Goal: Task Accomplishment & Management: Manage account settings

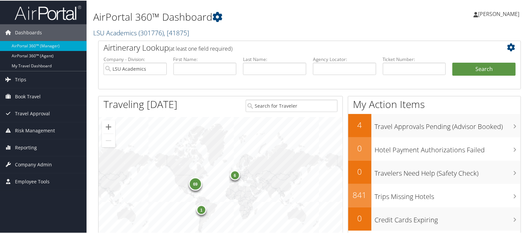
click at [112, 32] on link "LSU Academics ( 301776 ) , [ 41875 ]" at bounding box center [141, 32] width 96 height 9
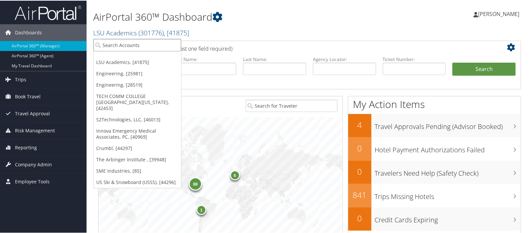
click at [104, 44] on input "search" at bounding box center [138, 44] width 88 height 12
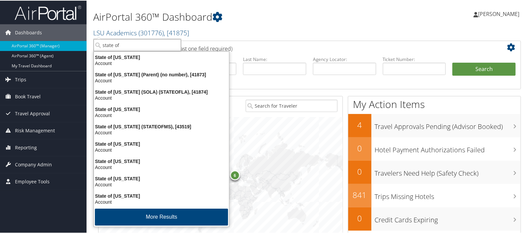
type input "state of l"
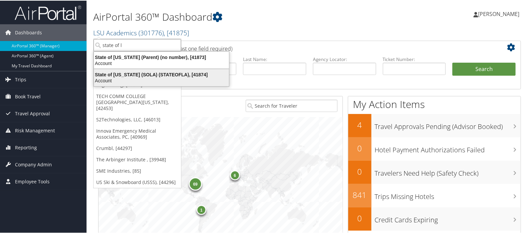
click at [107, 72] on div "State of Louisiana (SOLA) (STATEOFLA), [41874]" at bounding box center [161, 74] width 143 height 6
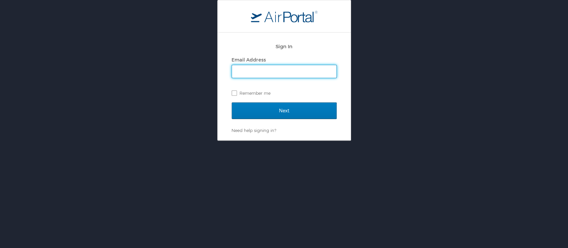
type input "mliss.hunter@cbtravel.com"
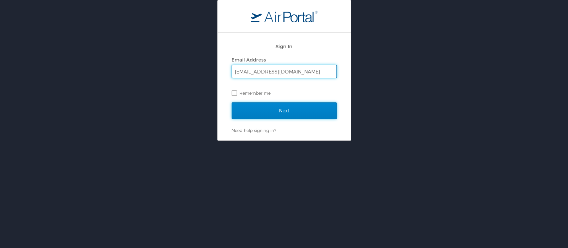
click at [279, 112] on input "Next" at bounding box center [284, 111] width 105 height 17
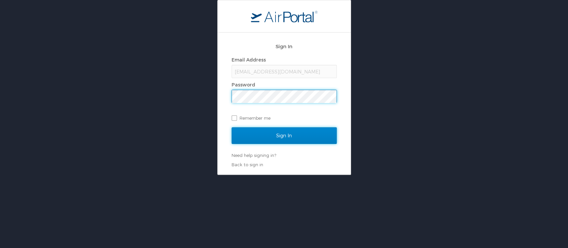
click at [278, 133] on input "Sign In" at bounding box center [284, 135] width 105 height 17
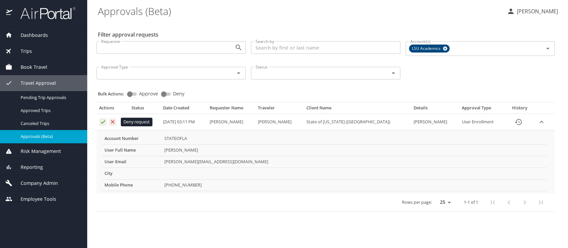
click at [111, 120] on icon "Approval table" at bounding box center [113, 122] width 6 height 6
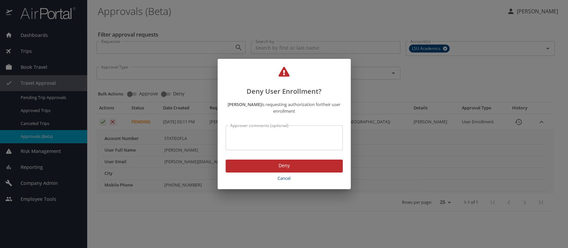
click at [280, 169] on span "Deny" at bounding box center [284, 166] width 107 height 8
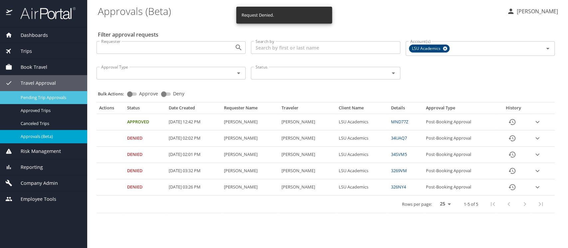
click at [44, 97] on span "Pending Trip Approvals" at bounding box center [50, 98] width 59 height 6
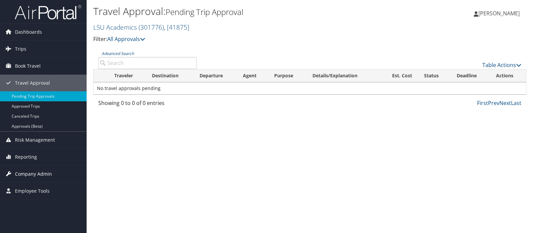
click at [28, 173] on span "Company Admin" at bounding box center [33, 173] width 37 height 17
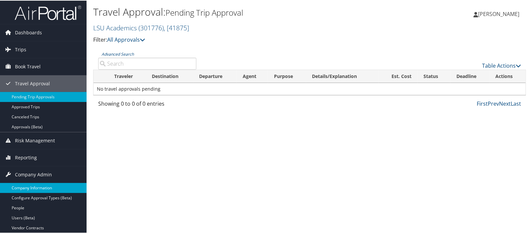
click at [26, 185] on link "Company Information" at bounding box center [43, 187] width 87 height 10
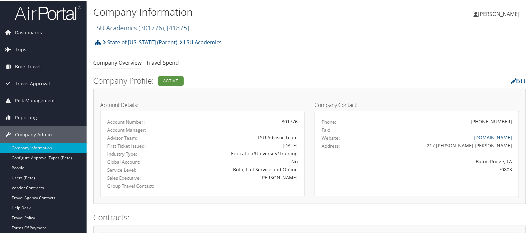
click at [107, 26] on link "LSU Academics ( 301776 ) , [ 41875 ]" at bounding box center [141, 27] width 96 height 9
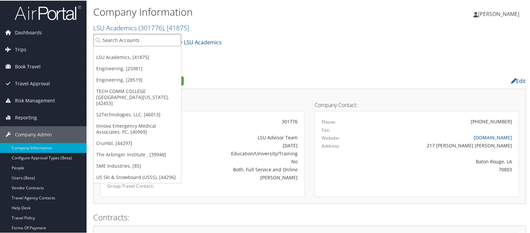
click at [107, 40] on input "search" at bounding box center [138, 39] width 88 height 12
type input "Hayes"
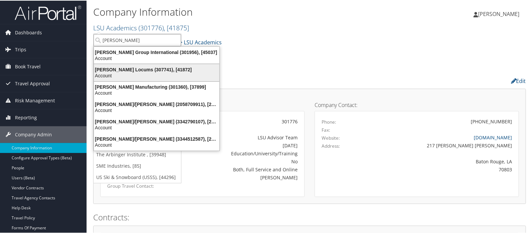
click at [115, 73] on div "Account" at bounding box center [156, 75] width 133 height 6
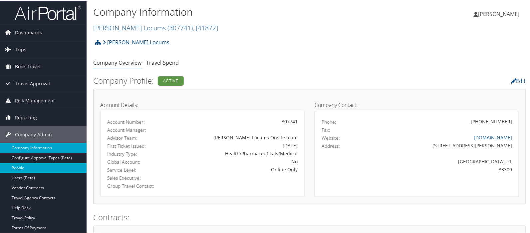
click at [21, 169] on link "People" at bounding box center [43, 167] width 87 height 10
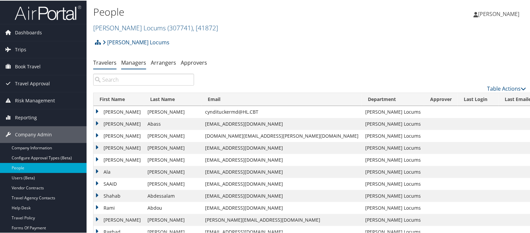
click at [134, 62] on link "Managers" at bounding box center [133, 61] width 25 height 7
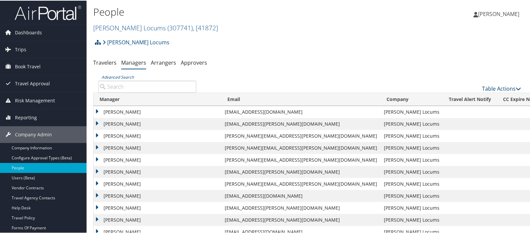
click at [494, 86] on link "Table Actions" at bounding box center [501, 87] width 39 height 7
click at [459, 100] on link "Add New Travel Manager" at bounding box center [480, 98] width 88 height 11
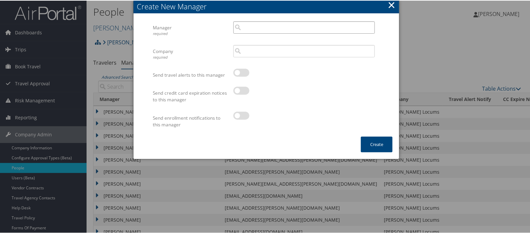
click at [259, 29] on input "search" at bounding box center [303, 27] width 141 height 12
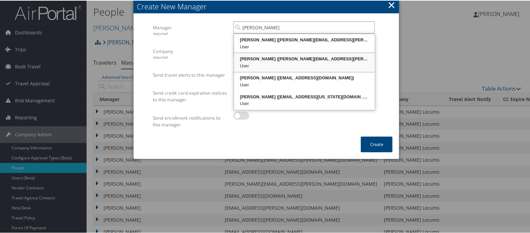
click at [265, 57] on div "Shannon Burns (shannon.burns@hayeslocums.com)" at bounding box center [304, 58] width 139 height 7
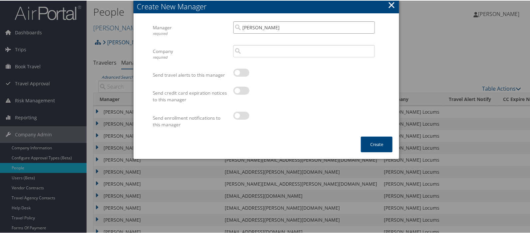
type input "Shannon Burns"
click at [264, 52] on input "search" at bounding box center [303, 50] width 141 height 12
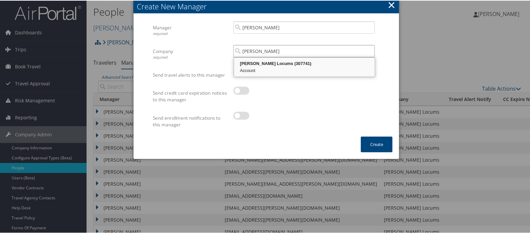
click at [270, 61] on div "Hayes Locums (307741)" at bounding box center [304, 63] width 139 height 7
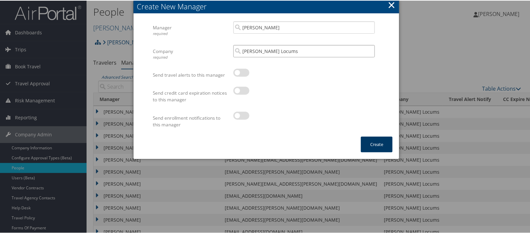
type input "Hayes Locums"
click at [378, 144] on button "Create" at bounding box center [377, 144] width 32 height 16
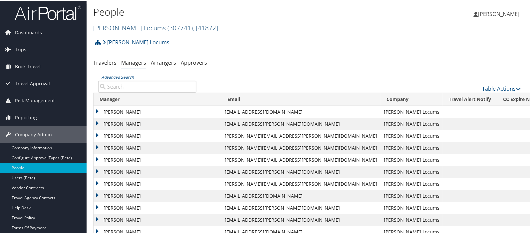
click at [108, 29] on link "Hayes Locums ( 307741 ) , [ 41872 ]" at bounding box center [155, 27] width 125 height 9
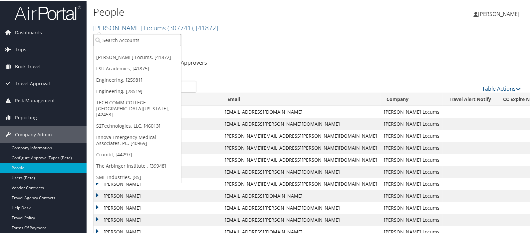
click at [108, 38] on input "search" at bounding box center [138, 39] width 88 height 12
type input "state of l"
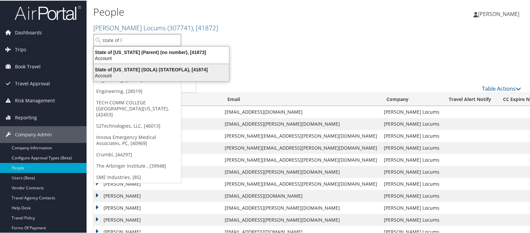
click at [126, 66] on div "State of Louisiana (SOLA) (STATEOFLA), [41874]" at bounding box center [161, 69] width 143 height 6
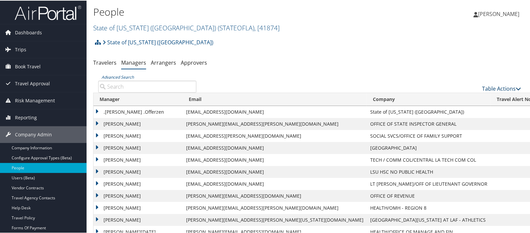
click at [495, 88] on link "Table Actions" at bounding box center [501, 87] width 39 height 7
click at [473, 93] on link "Add New Travel Manager" at bounding box center [480, 98] width 88 height 11
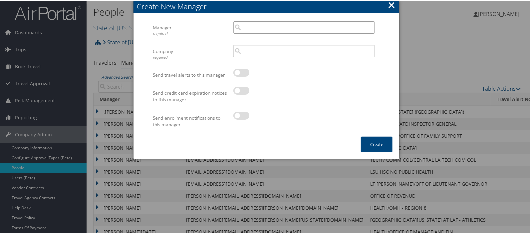
paste input "entremontj@ag.louisiana.gov"
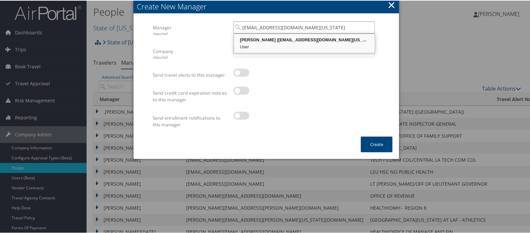
click at [273, 38] on div "Jennifer Entremont (entremontj@ag.louisiana.gov)" at bounding box center [304, 39] width 139 height 7
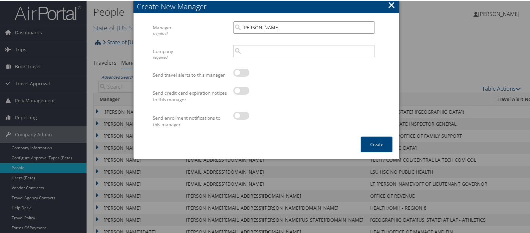
type input "Jennifer Entremont"
click at [262, 54] on input "search" at bounding box center [303, 50] width 141 height 12
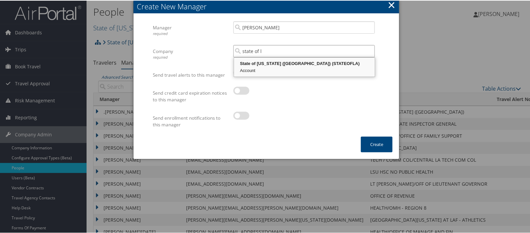
click at [268, 67] on div "Account" at bounding box center [304, 70] width 139 height 7
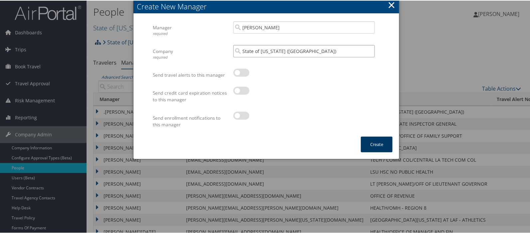
type input "State of [US_STATE] ([GEOGRAPHIC_DATA])"
click at [374, 140] on button "Create" at bounding box center [377, 144] width 32 height 16
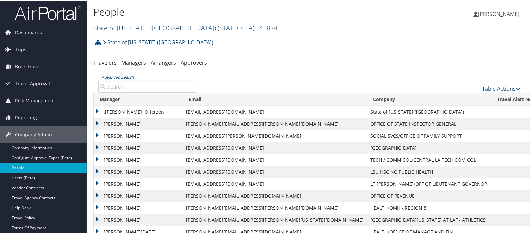
click at [117, 25] on link "State of Louisiana (SOLA) ( STATEOFLA ) , [ 41874 ]" at bounding box center [186, 27] width 186 height 9
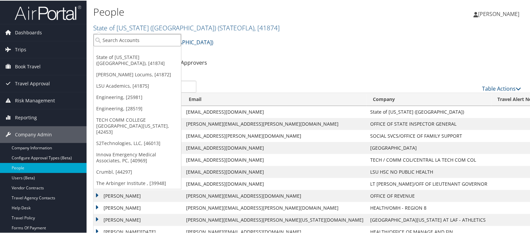
paste input "M'Liss Hunter I have an arranger boking for a guest speaker and using the cba c…"
type input "M'Liss Hunter I have an arranger boking for a guest speaker and using the cba c…"
click at [174, 38] on input "M'Liss Hunter I have an arranger boking for a guest speaker and using the cba c…" at bounding box center [138, 39] width 88 height 12
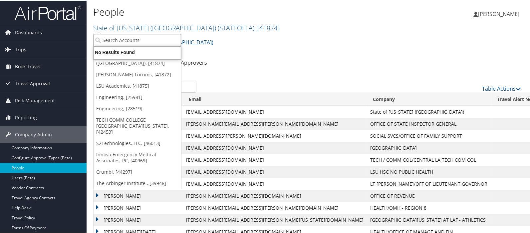
click at [126, 40] on input "search" at bounding box center [138, 39] width 88 height 12
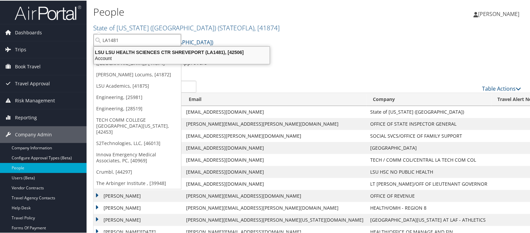
type input "LA1481"
click at [330, 51] on div "State of Louisiana (SOLA) Account Structure State of Louisiana (SOLA) (STATEOFL…" at bounding box center [309, 44] width 433 height 18
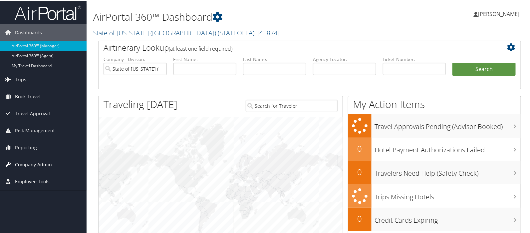
click at [30, 166] on span "Company Admin" at bounding box center [33, 163] width 37 height 17
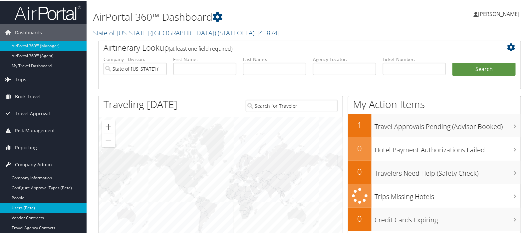
click at [26, 205] on link "Users (Beta)" at bounding box center [43, 207] width 87 height 10
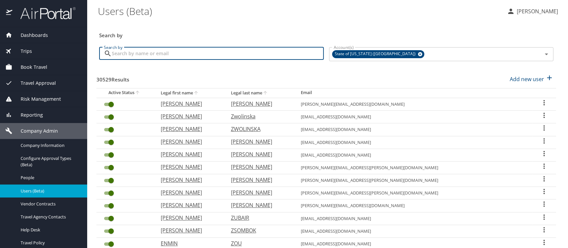
paste input "Connie Simmons"
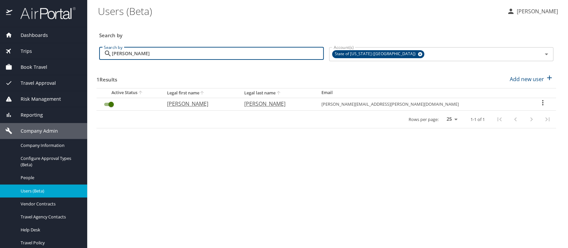
type input "Connie Simmons"
click at [539, 102] on icon "User Search Table" at bounding box center [543, 103] width 8 height 8
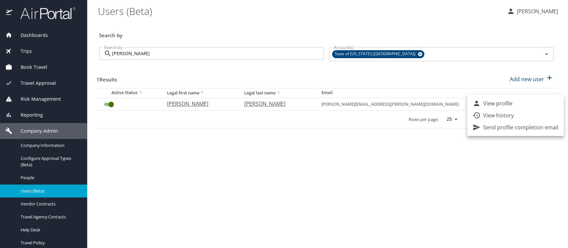
click at [509, 104] on p "View profile" at bounding box center [497, 104] width 29 height 8
select select "US"
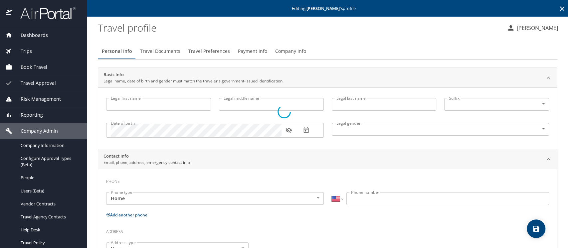
type input "Connie"
type input "Marie"
type input "Simmons"
type input "[DEMOGRAPHIC_DATA]"
type input "Jeffrey"
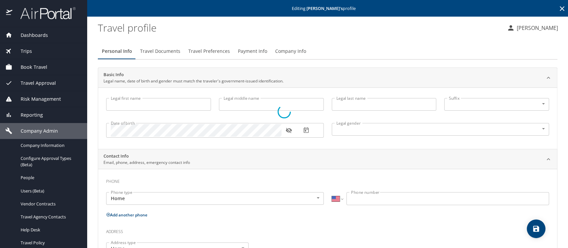
type input "Simmons"
type input "(318) 218-7474"
type input "simmons678@gmail.com"
select select "US"
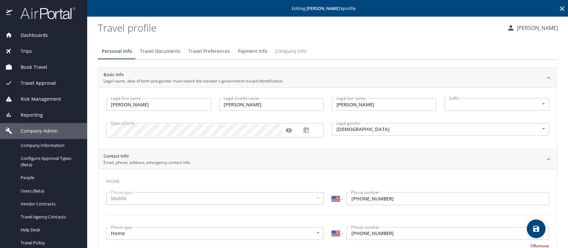
click at [288, 52] on span "Company Info" at bounding box center [290, 51] width 31 height 8
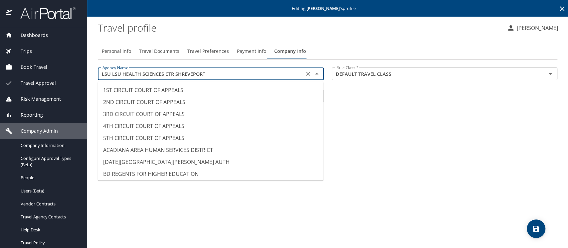
scroll to position [3248, 0]
drag, startPoint x: 206, startPoint y: 72, endPoint x: 94, endPoint y: 69, distance: 112.5
click at [94, 69] on div "Agency Name LSU LSU HEALTH SCIENCES CTR SHREVEPORT Agency Name" at bounding box center [211, 75] width 234 height 22
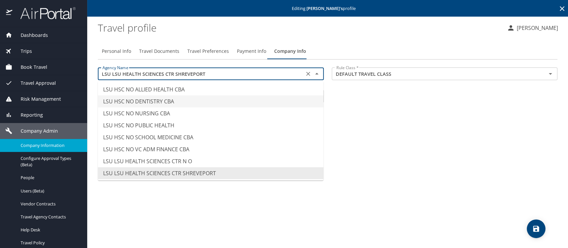
type input "LSU HSC NO DENTISTRY CBA"
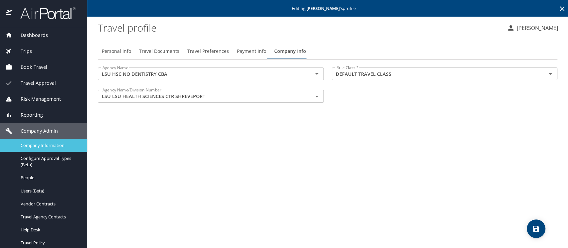
click at [44, 148] on span "Company Information" at bounding box center [50, 145] width 59 height 6
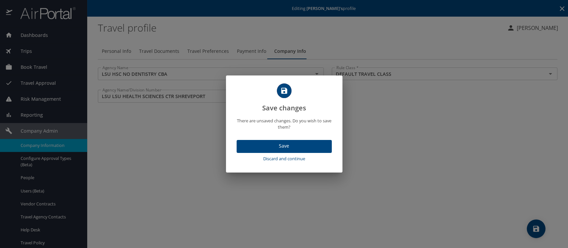
click at [282, 158] on span "Discard and continue" at bounding box center [284, 159] width 90 height 8
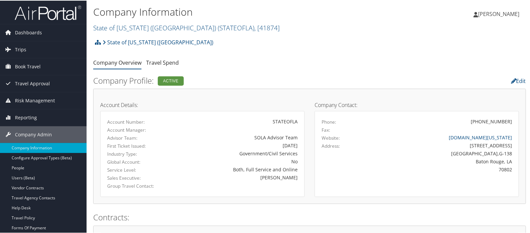
click at [108, 26] on link "State of Louisiana (SOLA) ( STATEOFLA ) , [ 41874 ]" at bounding box center [186, 27] width 186 height 9
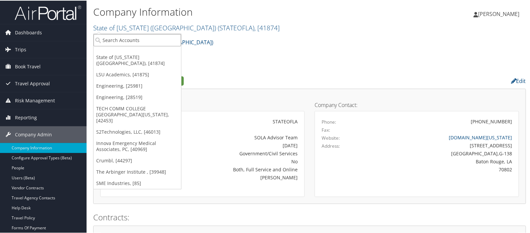
paste input "LSU LSU HEALTH SCIENCES CTR SHREVEPORT"
type input "LSU LSU HEALTH SCIENCES CTR SHREVEPORT"
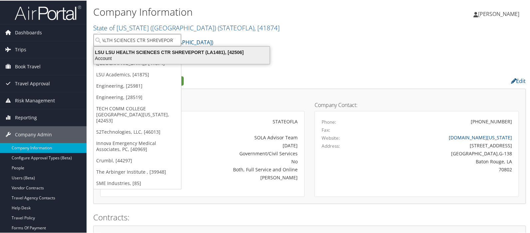
click at [137, 52] on div "LSU LSU HEALTH SCIENCES CTR SHREVEPORT (LA1481), [42506]" at bounding box center [182, 52] width 184 height 6
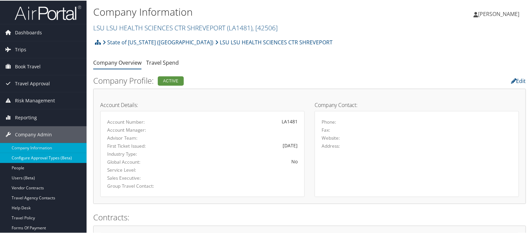
click at [32, 157] on link "Configure Approval Types (Beta)" at bounding box center [43, 157] width 87 height 10
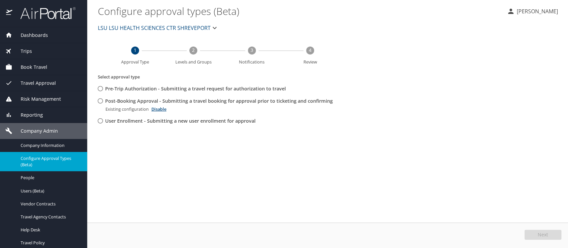
click at [101, 100] on input "Post-Booking Approval - Submitting a travel booking for approval prior to ticke…" at bounding box center [100, 101] width 12 height 12
radio input "true"
click at [538, 232] on button "Edit" at bounding box center [543, 235] width 35 height 10
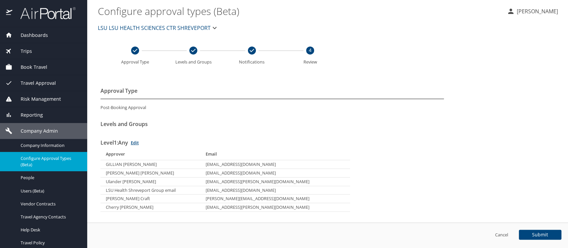
click at [32, 82] on span "Travel Approval" at bounding box center [34, 83] width 44 height 7
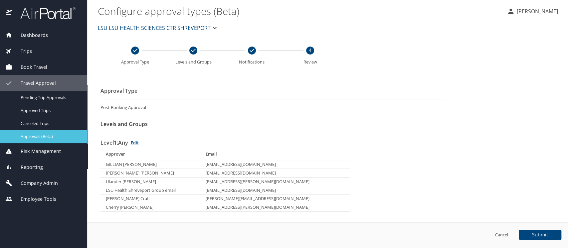
click at [35, 138] on span "Approvals (Beta)" at bounding box center [50, 136] width 59 height 6
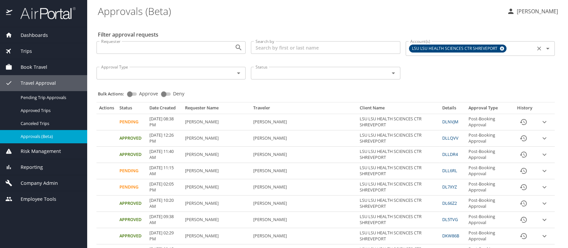
click at [477, 47] on span "LSU LSU HEALTH SCIENCES CTR SHREVEPORT" at bounding box center [455, 48] width 92 height 7
click at [32, 184] on span "Company Admin" at bounding box center [35, 183] width 46 height 7
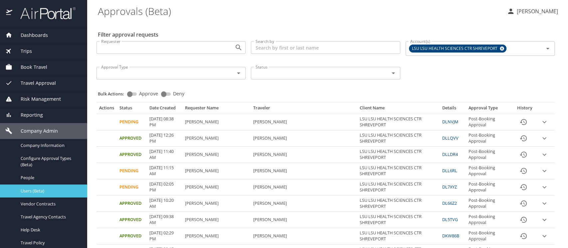
click at [28, 190] on span "Users (Beta)" at bounding box center [50, 191] width 59 height 6
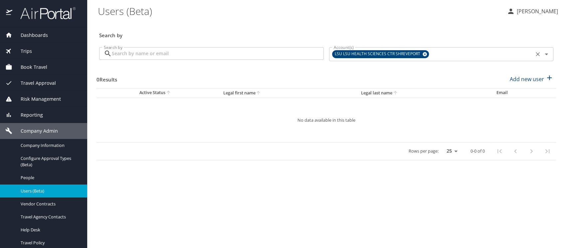
click at [423, 54] on icon at bounding box center [424, 54] width 5 height 7
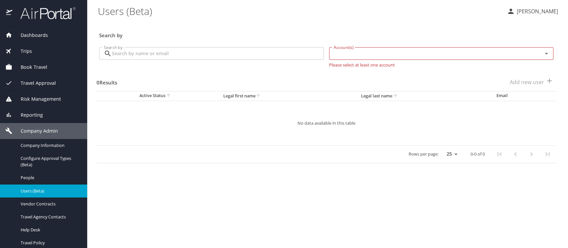
click at [147, 52] on input "Search by" at bounding box center [218, 53] width 212 height 13
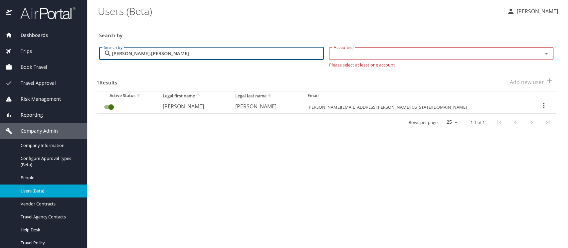
type input "[PERSON_NAME].[PERSON_NAME]"
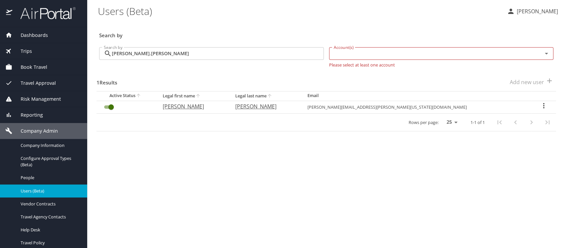
click at [540, 106] on icon "User Search Table" at bounding box center [544, 106] width 8 height 8
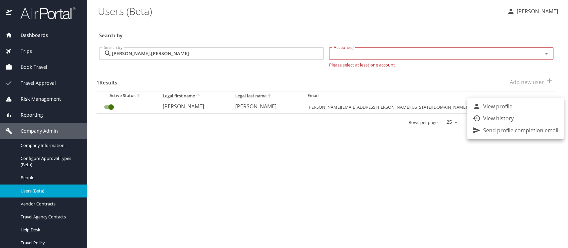
click at [501, 108] on p "View profile" at bounding box center [497, 107] width 29 height 8
select select "US"
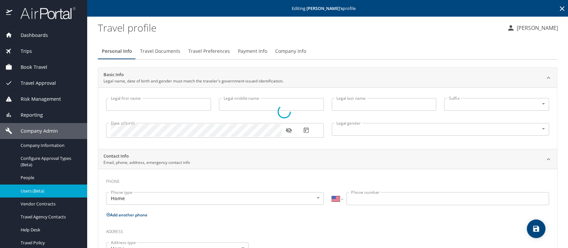
type input "[PERSON_NAME]"
type input "[DEMOGRAPHIC_DATA]"
type input "[PERSON_NAME]"
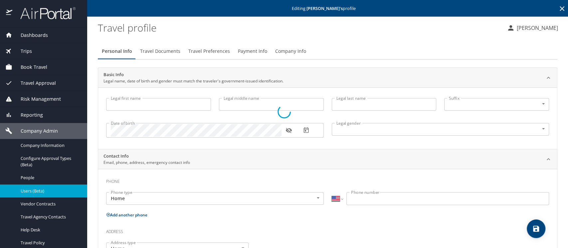
type input "[PERSON_NAME]"
type input "[PHONE_NUMBER]"
type input "[EMAIL_ADDRESS][DOMAIN_NAME]"
select select "US"
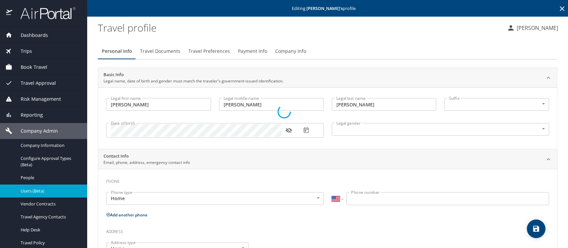
select select "US"
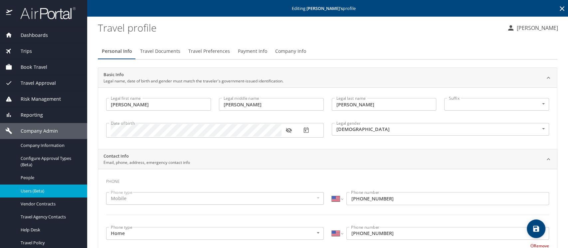
click at [250, 49] on span "Payment Info" at bounding box center [252, 51] width 29 height 8
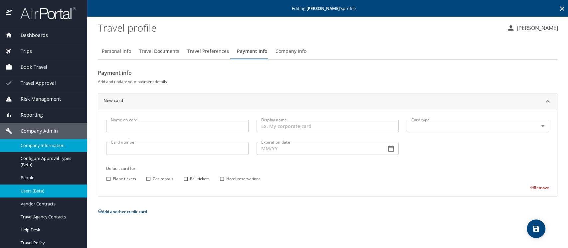
click at [23, 148] on span "Company Information" at bounding box center [50, 145] width 59 height 6
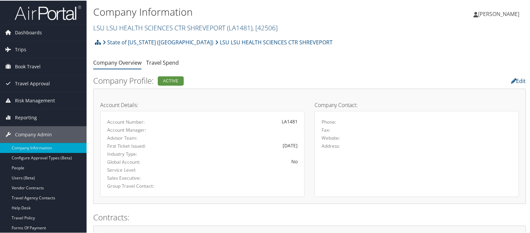
click at [128, 30] on link "LSU LSU HEALTH SCIENCES CTR SHREVEPORT ( LA1481 ) , [ 42506 ]" at bounding box center [185, 27] width 184 height 9
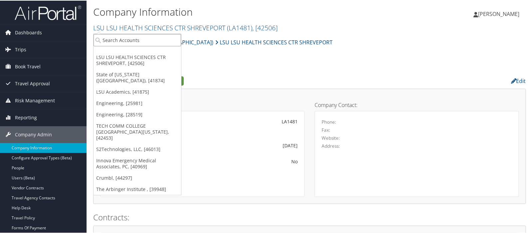
click at [126, 40] on input "search" at bounding box center [138, 39] width 88 height 12
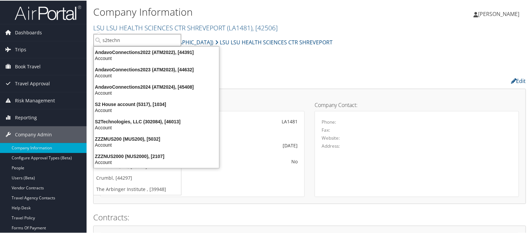
type input "s2techno"
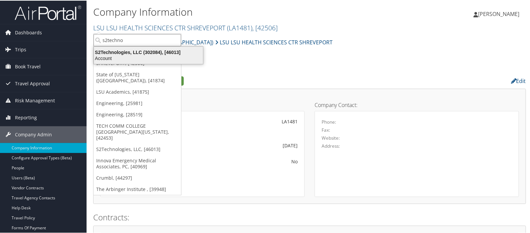
click at [122, 54] on div "S2Technologies, LLC (302084), [46013]" at bounding box center [148, 52] width 117 height 6
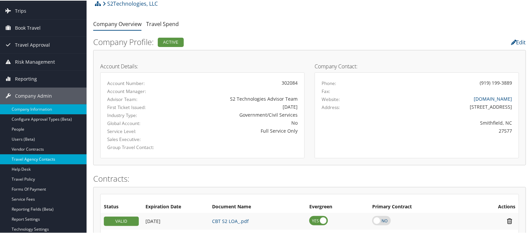
scroll to position [111, 0]
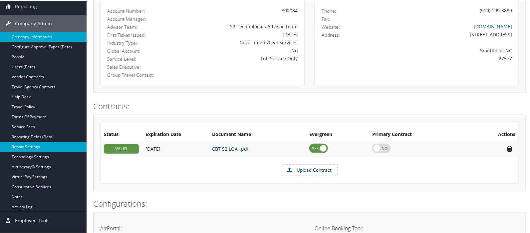
click at [21, 147] on link "Report Settings" at bounding box center [43, 146] width 87 height 10
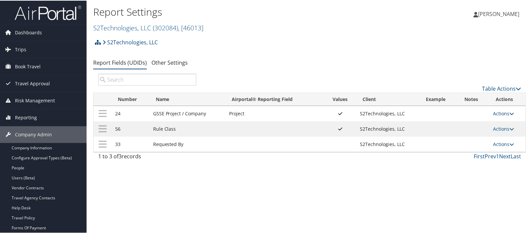
click at [502, 112] on link "Actions" at bounding box center [503, 113] width 21 height 6
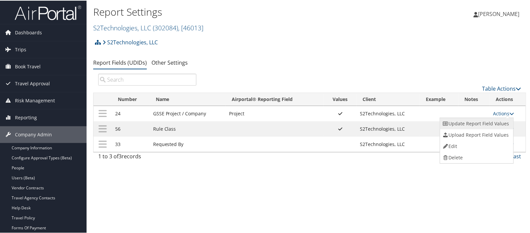
click at [471, 125] on link "Update Report Field Values" at bounding box center [476, 122] width 72 height 11
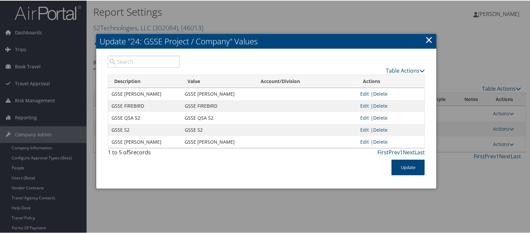
click at [427, 40] on link "×" at bounding box center [429, 38] width 8 height 13
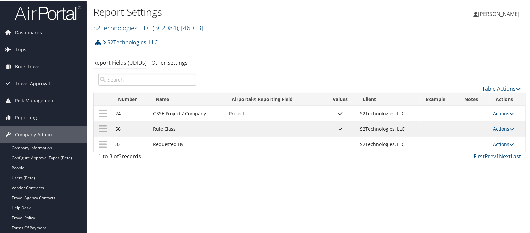
click at [220, 66] on ul "Report Fields (UDIDs) Other Settings" at bounding box center [309, 62] width 433 height 12
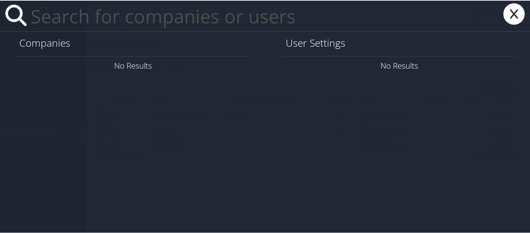
paste input "howard.veeder@la.gov"
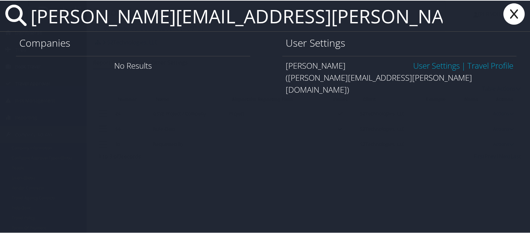
type input "howard.veeder@la.gov"
click at [420, 66] on link "User Settings" at bounding box center [436, 64] width 47 height 11
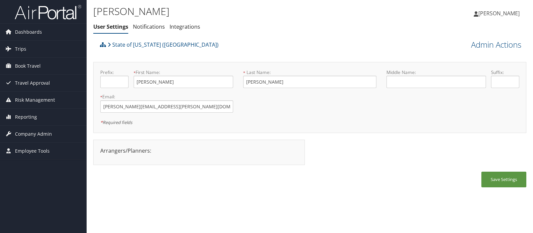
click at [224, 41] on div "State of [US_STATE] ([GEOGRAPHIC_DATA])" at bounding box center [255, 47] width 315 height 18
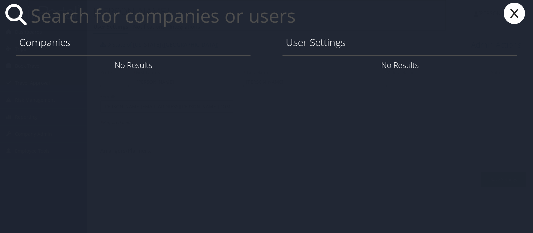
paste input "[PERSON_NAME][EMAIL_ADDRESS][DOMAIN_NAME]"
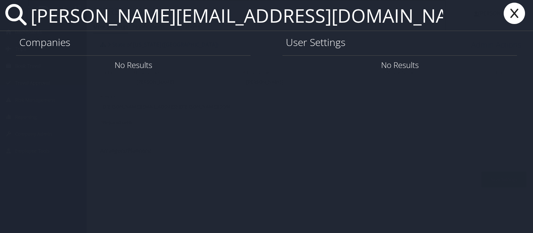
click at [215, 19] on input "[PERSON_NAME][EMAIL_ADDRESS][DOMAIN_NAME]" at bounding box center [236, 15] width 417 height 31
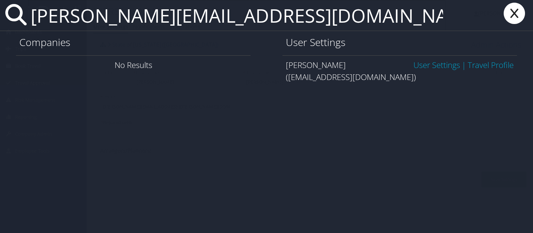
type input "[PERSON_NAME][EMAIL_ADDRESS][DOMAIN_NAME]"
click at [416, 66] on link "User Settings" at bounding box center [436, 64] width 47 height 11
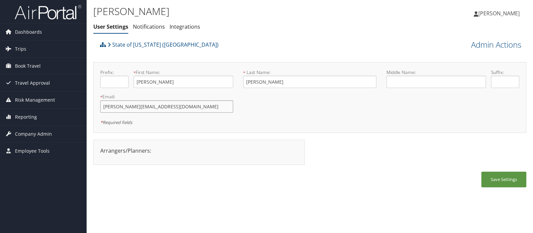
drag, startPoint x: 150, startPoint y: 108, endPoint x: 112, endPoint y: 107, distance: 37.9
click at [92, 107] on div "[PERSON_NAME] User Settings Notifications Integrations User Settings Notificati…" at bounding box center [310, 116] width 446 height 233
click at [31, 133] on span "Company Admin" at bounding box center [33, 133] width 37 height 17
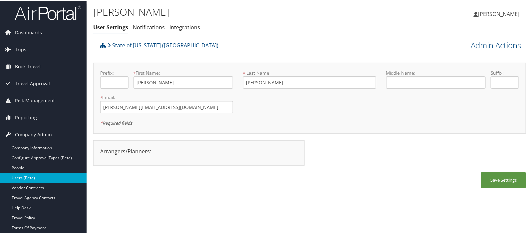
click at [28, 176] on link "Users (Beta)" at bounding box center [43, 177] width 87 height 10
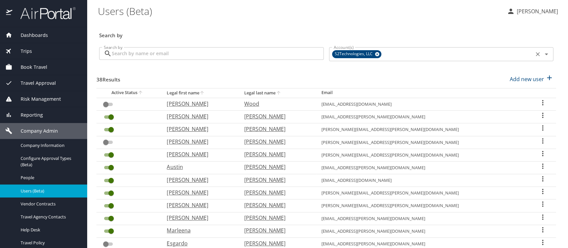
click at [375, 53] on icon at bounding box center [377, 54] width 5 height 7
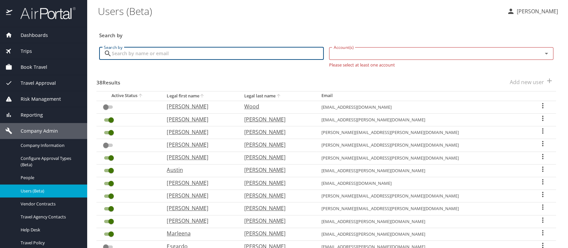
paste input "douglask@gram.edu"
type input "douglask@gram.edu"
checkbox input "true"
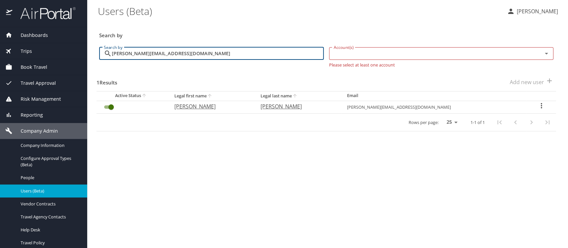
type input "douglask@gram.edu"
click at [538, 107] on icon "User Search Table" at bounding box center [542, 106] width 8 height 8
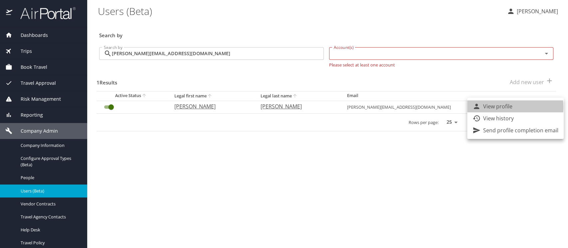
click at [505, 107] on p "View profile" at bounding box center [497, 107] width 29 height 8
select select "US"
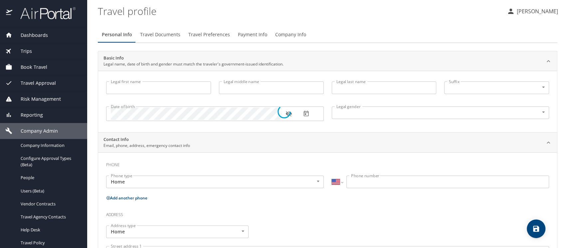
type input "Kanesha"
type input "Douglas"
type input "Female"
select select "US"
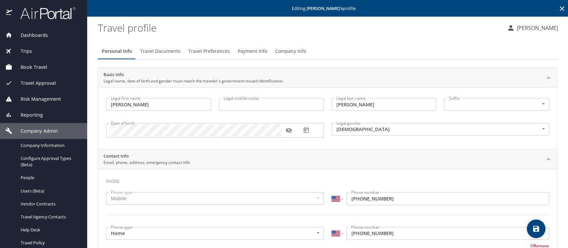
click at [353, 34] on profile "Travel profile" at bounding box center [300, 27] width 404 height 21
click at [32, 131] on span "Company Admin" at bounding box center [35, 130] width 46 height 7
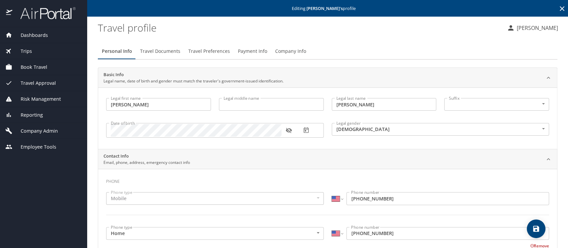
click at [33, 131] on span "Company Admin" at bounding box center [35, 130] width 46 height 7
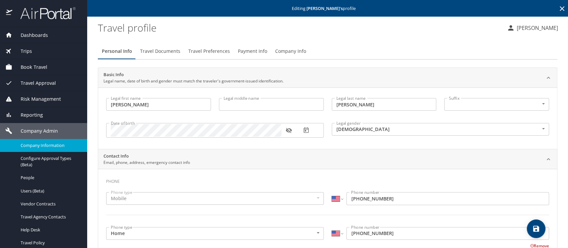
click at [32, 147] on span "Company Information" at bounding box center [50, 145] width 59 height 6
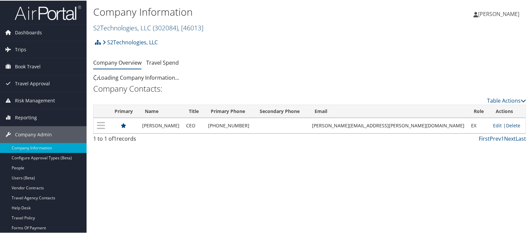
click at [112, 27] on link "S2Technologies, LLC ( 302084 ) , [ 46013 ]" at bounding box center [148, 27] width 110 height 9
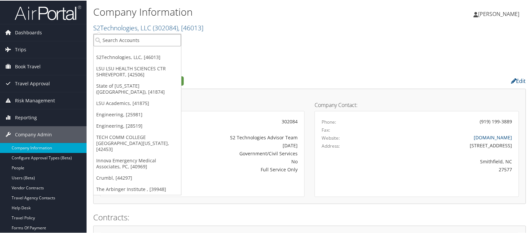
click at [112, 38] on input "search" at bounding box center [138, 39] width 88 height 12
type input "state of l"
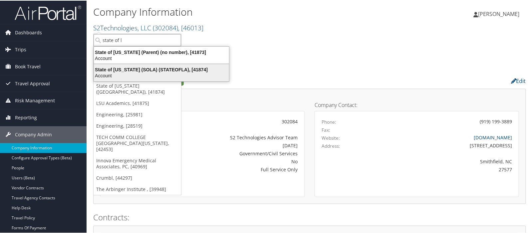
click at [122, 68] on div "State of Louisiana (SOLA) (STATEOFLA), [41874]" at bounding box center [161, 69] width 143 height 6
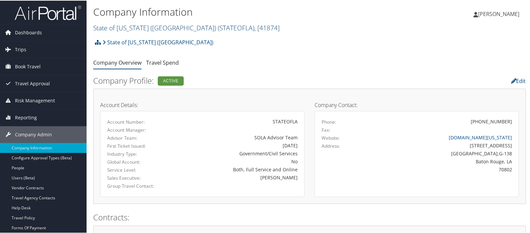
click at [115, 29] on link "State of [US_STATE] (SOLA) ( STATEOFLA ) , [ 41874 ]" at bounding box center [186, 27] width 186 height 9
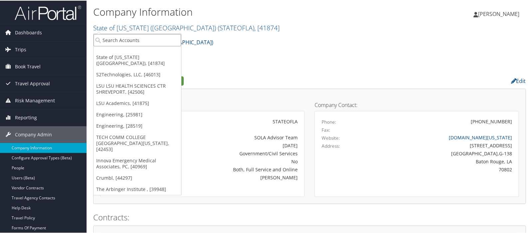
click at [113, 38] on input "search" at bounding box center [138, 39] width 88 height 12
type input "sola"
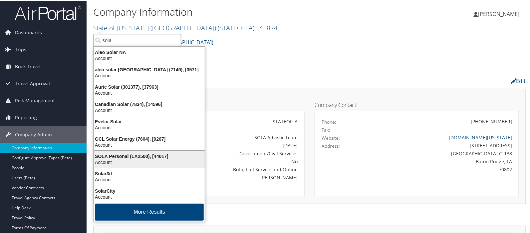
click at [134, 156] on div "SOLA Personal (LA2500), [44017]" at bounding box center [149, 155] width 119 height 6
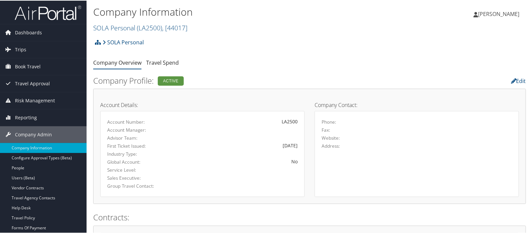
drag, startPoint x: 93, startPoint y: 25, endPoint x: 193, endPoint y: 29, distance: 99.6
click at [193, 29] on h2 "SOLA Personal ( LA2500 ) , [ 44017 ]" at bounding box center [237, 26] width 289 height 11
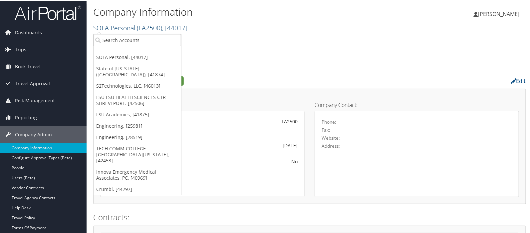
copy link "SOLA Personal ( LA2500 ) , [ 44017 ]"
click at [134, 23] on link "SOLA Personal ( LA2500 ) , [ 44017 ]" at bounding box center [140, 27] width 94 height 9
click at [135, 24] on link "SOLA Personal ( LA2500 ) , [ 44017 ]" at bounding box center [140, 27] width 94 height 9
click at [114, 44] on input "search" at bounding box center [138, 39] width 88 height 12
type input "hayes"
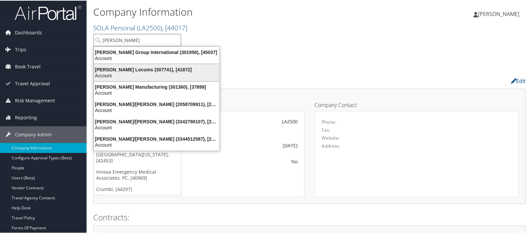
click at [154, 68] on div "Hayes Locums (307741), [41872]" at bounding box center [156, 69] width 133 height 6
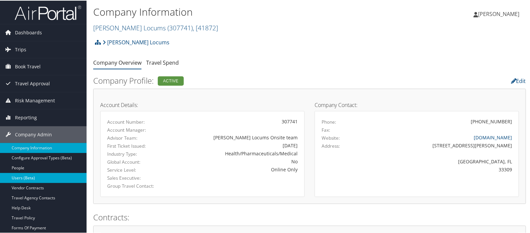
click at [22, 177] on link "Users (Beta)" at bounding box center [43, 177] width 87 height 10
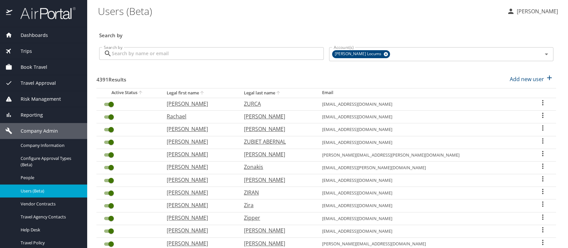
click at [144, 55] on input "Search by" at bounding box center [218, 53] width 212 height 13
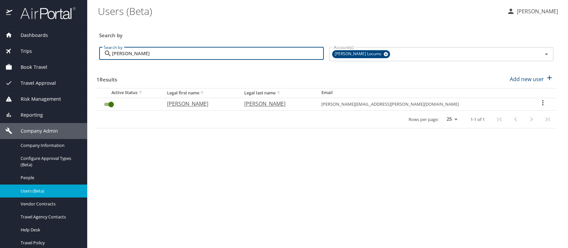
type input "[PERSON_NAME]"
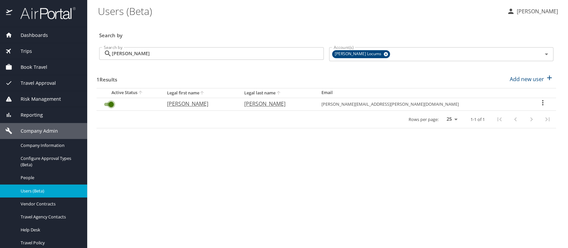
click at [106, 104] on input "User Search Table" at bounding box center [111, 105] width 24 height 8
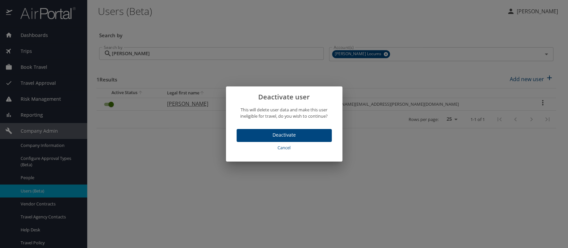
click at [307, 137] on span "Deactivate" at bounding box center [284, 135] width 85 height 8
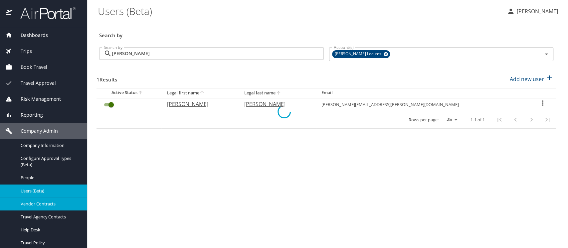
checkbox input "false"
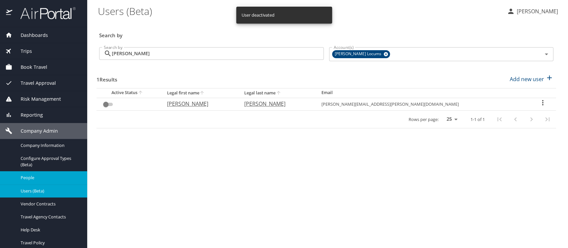
click at [27, 177] on span "People" at bounding box center [50, 178] width 59 height 6
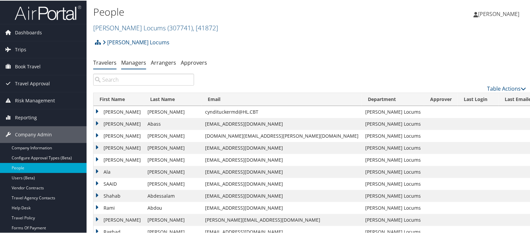
click at [136, 65] on link "Managers" at bounding box center [133, 61] width 25 height 7
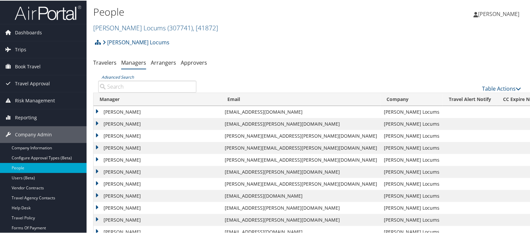
click at [112, 83] on input "Advanced Search" at bounding box center [147, 86] width 98 height 12
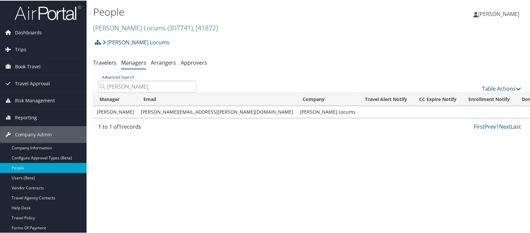
type input "lisa garcia"
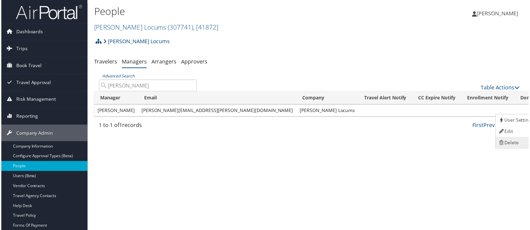
click at [512, 142] on link "Delete" at bounding box center [517, 143] width 41 height 11
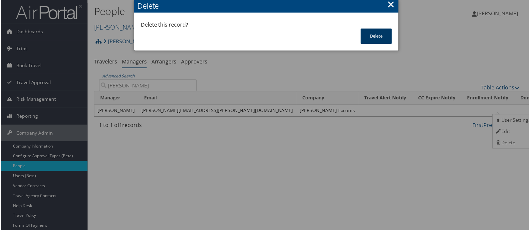
click at [374, 34] on button "Delete" at bounding box center [376, 37] width 31 height 16
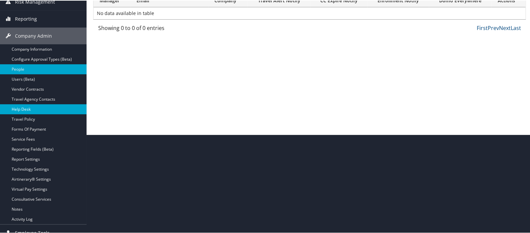
scroll to position [106, 0]
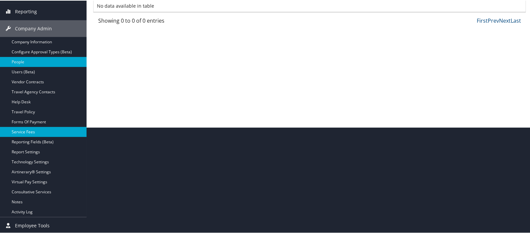
click at [27, 130] on link "Service Fees" at bounding box center [43, 131] width 87 height 10
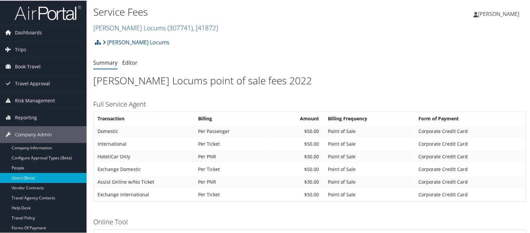
click at [25, 174] on link "Users (Beta)" at bounding box center [43, 177] width 87 height 10
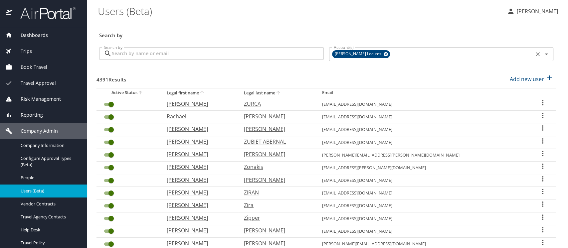
click at [384, 55] on icon at bounding box center [386, 54] width 4 height 4
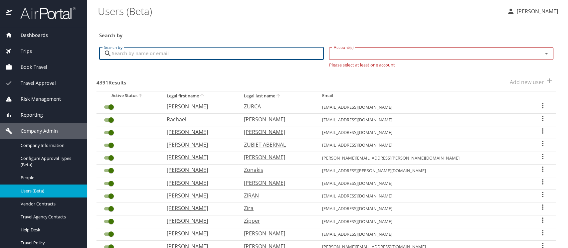
paste input "Mohammed Hassan"
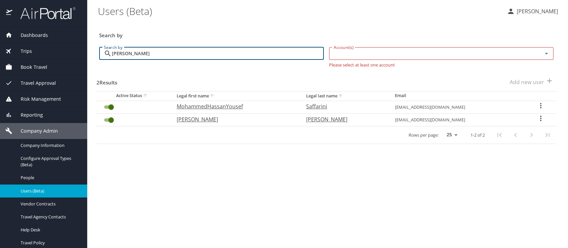
type input "Mohammed Hassan"
click at [27, 52] on span "Trips" at bounding box center [22, 51] width 20 height 7
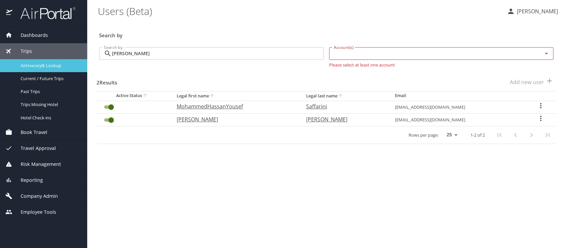
click at [26, 65] on span "Airtinerary® Lookup" at bounding box center [50, 66] width 59 height 6
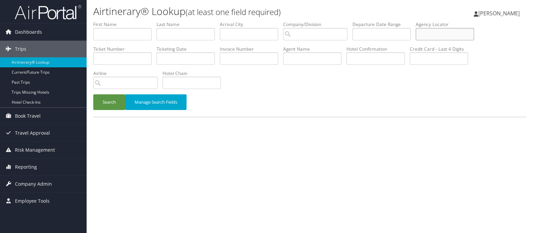
paste input "DLY2P7"
type input "DLY2P7"
click at [104, 100] on button "Search" at bounding box center [109, 102] width 32 height 16
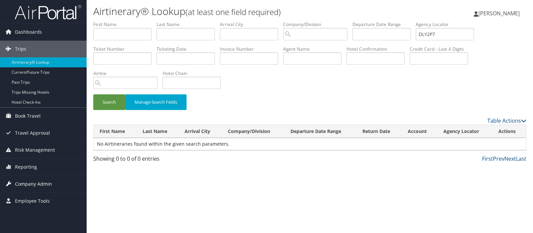
click at [30, 182] on span "Company Admin" at bounding box center [33, 183] width 37 height 17
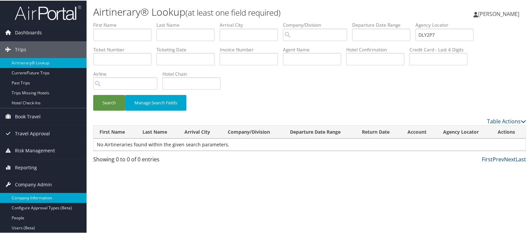
click at [27, 194] on link "Company Information" at bounding box center [43, 197] width 87 height 10
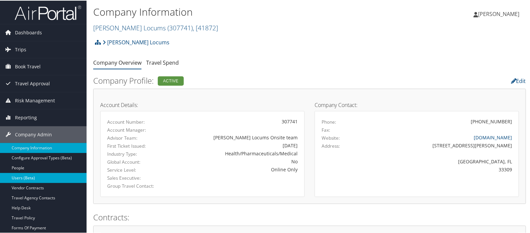
click at [30, 178] on link "Users (Beta)" at bounding box center [43, 177] width 87 height 10
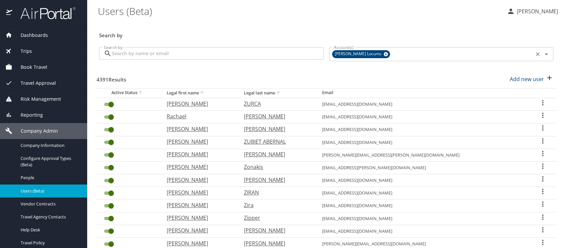
click at [384, 55] on icon at bounding box center [386, 54] width 4 height 4
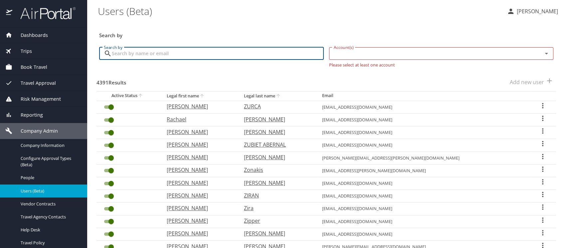
paste input "[EMAIL_ADDRESS][DOMAIN_NAME]"
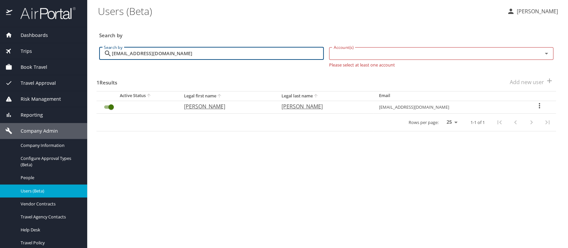
type input "[EMAIL_ADDRESS][DOMAIN_NAME]"
click at [539, 105] on icon "User Search Table" at bounding box center [539, 105] width 1 height 5
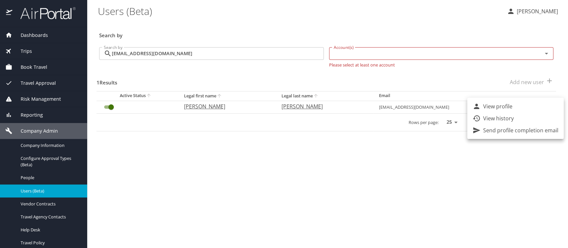
click at [507, 108] on p "View profile" at bounding box center [497, 107] width 29 height 8
select select "US"
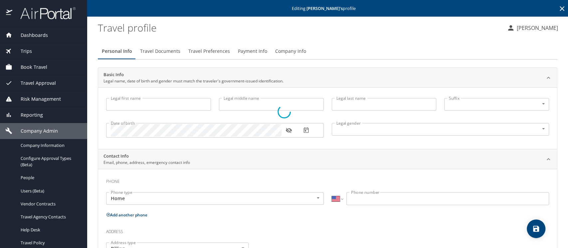
type input "Mohammad"
type input "Kabirul"
type input "Hassan"
type input "Male"
type input "Tahmina"
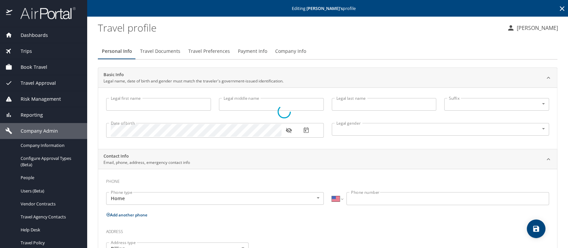
type input "Hassan"
type input "(610) 529-1102"
type input "United States of America"
type input "Louisiana"
select select "US"
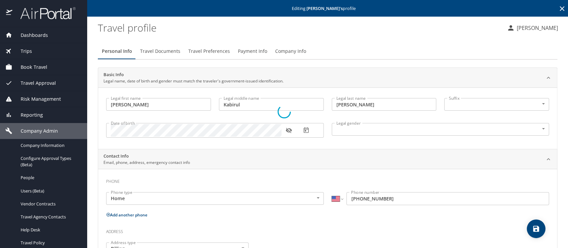
select select "US"
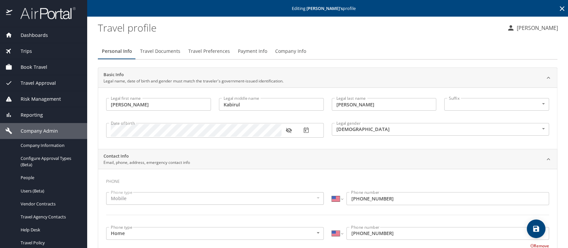
click at [281, 52] on span "Company Info" at bounding box center [290, 51] width 31 height 8
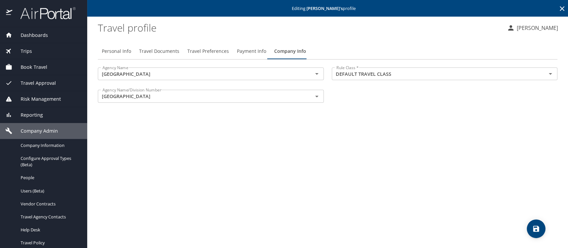
click at [252, 50] on span "Payment Info" at bounding box center [251, 51] width 29 height 8
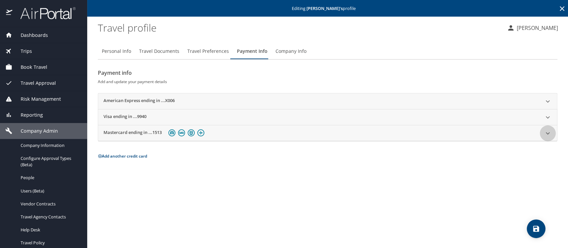
click at [548, 134] on icon at bounding box center [548, 133] width 8 height 8
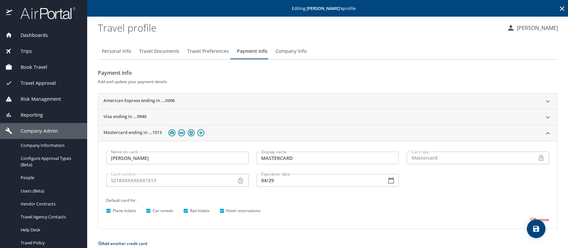
click at [109, 210] on input "Plane tickets" at bounding box center [108, 211] width 9 height 9
checkbox input "false"
click at [148, 211] on input "Car rentals" at bounding box center [148, 211] width 9 height 9
checkbox input "false"
click at [185, 210] on input "Rail tickets" at bounding box center [185, 211] width 9 height 9
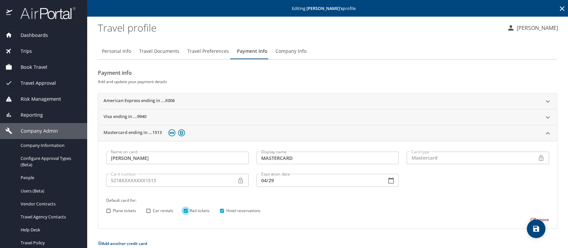
checkbox input "false"
click at [223, 210] on input "Hotel reservations" at bounding box center [222, 211] width 9 height 9
checkbox input "false"
click at [538, 227] on icon "save" at bounding box center [536, 229] width 6 height 6
click at [544, 131] on icon at bounding box center [548, 133] width 8 height 8
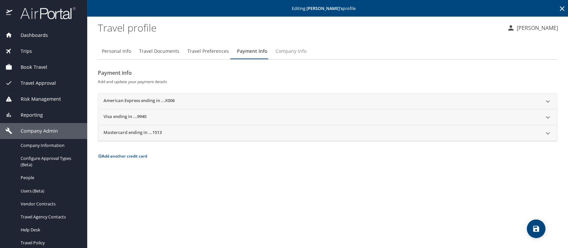
click at [283, 50] on span "Company Info" at bounding box center [291, 51] width 31 height 8
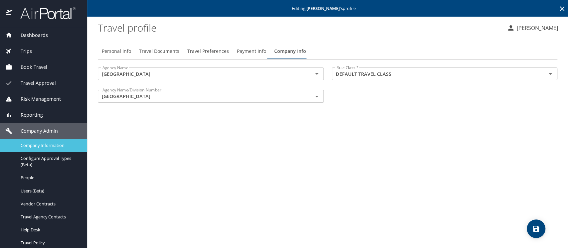
click at [40, 146] on span "Company Information" at bounding box center [50, 145] width 59 height 6
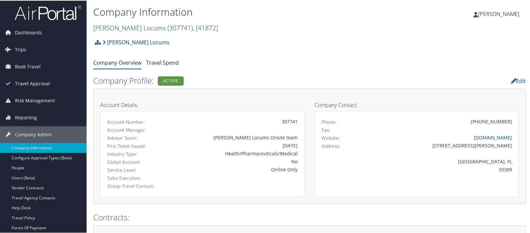
click at [167, 26] on span "( 307741 )" at bounding box center [179, 27] width 25 height 9
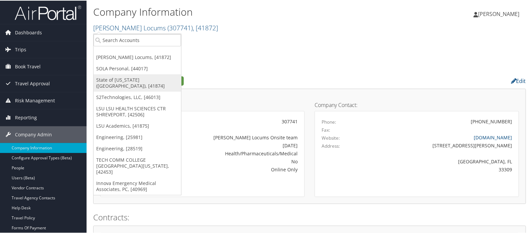
click at [116, 78] on link "State of Louisiana (SOLA), [41874]" at bounding box center [138, 82] width 88 height 17
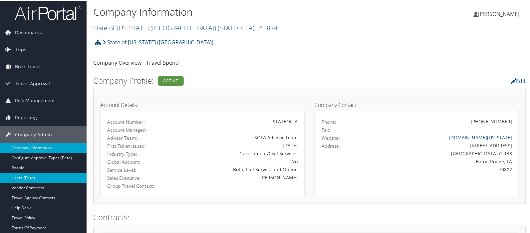
click at [26, 179] on link "Users (Beta)" at bounding box center [43, 177] width 87 height 10
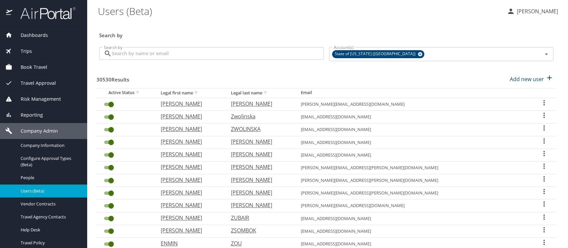
click at [128, 56] on input "Search by" at bounding box center [218, 53] width 212 height 13
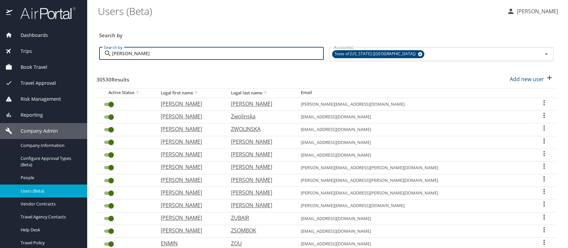
type input "nancy biggio"
checkbox input "false"
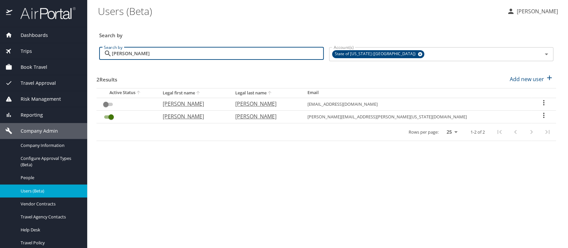
type input "nancy biggio"
click at [540, 117] on icon "User Search Table" at bounding box center [544, 116] width 8 height 8
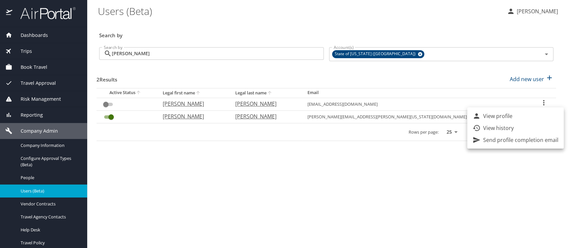
click at [509, 116] on p "View profile" at bounding box center [497, 116] width 29 height 8
select select "US"
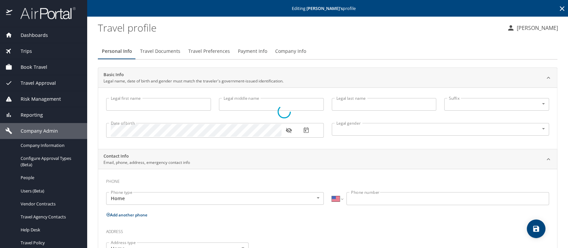
type input "Nancy"
type input "Connors"
type input "Biggio"
type input "Female"
type input "Joseph"
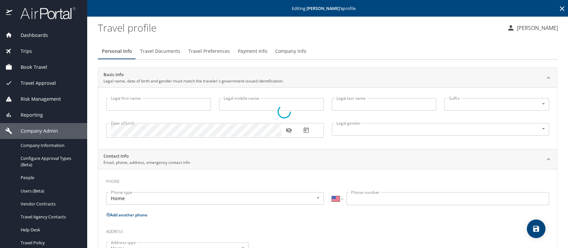
type input "Biggio"
type input "(205) 515-7863"
type input "jrb7863@gmail.com"
select select "US"
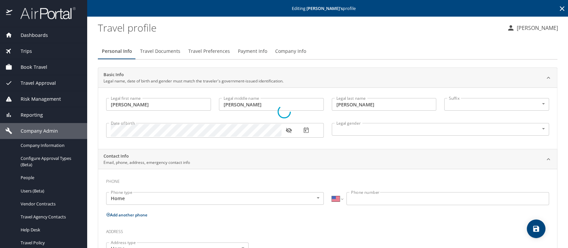
select select "US"
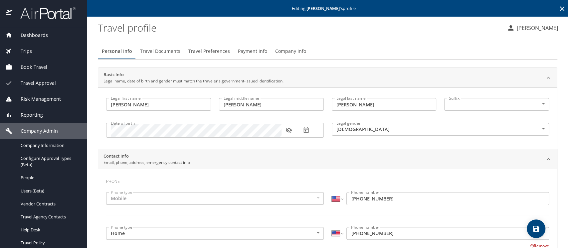
click at [248, 53] on span "Payment Info" at bounding box center [252, 51] width 29 height 8
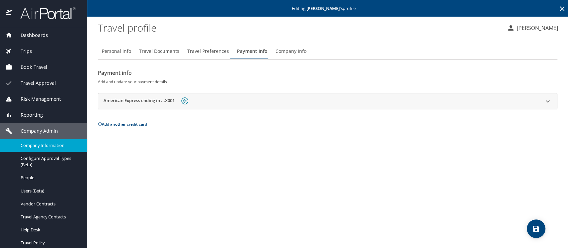
click at [38, 144] on span "Company Information" at bounding box center [50, 145] width 59 height 6
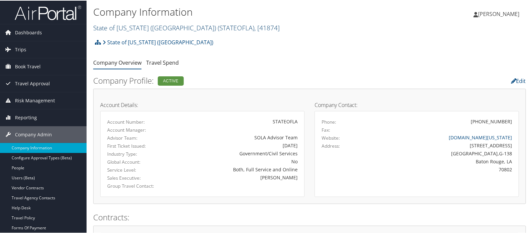
click at [116, 27] on link "State of [US_STATE] (SOLA) ( STATEOFLA ) , [ 41874 ]" at bounding box center [186, 27] width 186 height 9
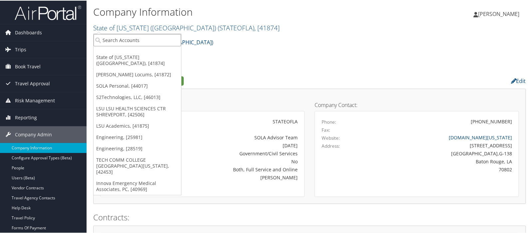
click at [116, 40] on input "search" at bounding box center [138, 39] width 88 height 12
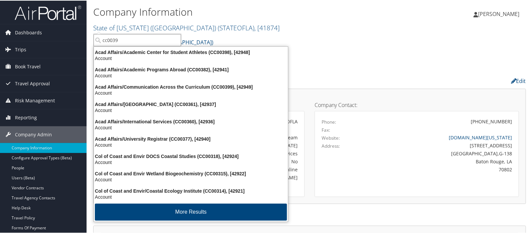
type input "cc00391"
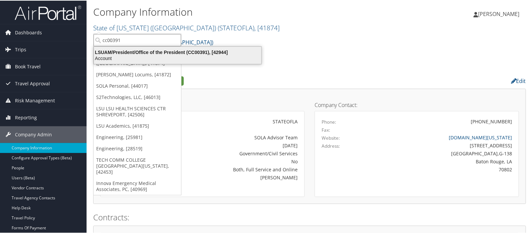
click at [121, 51] on div "LSUAM/President/Office of the President (CC00391), [42944]" at bounding box center [177, 52] width 175 height 6
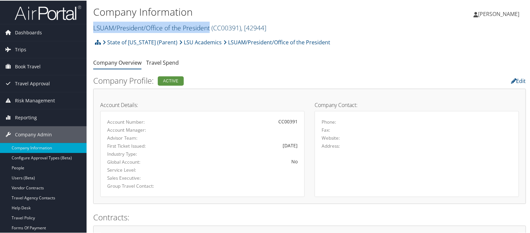
drag, startPoint x: 92, startPoint y: 28, endPoint x: 202, endPoint y: 27, distance: 110.5
click at [210, 29] on div "Company Information LSUAM/President/Office of the President ( CC00391 ) , [ 429…" at bounding box center [310, 17] width 446 height 35
copy link "LSUAM/President/Office of the President"
click at [115, 27] on link "LSUAM/President/Office of the President ( CC00391 ) , [ 42944 ]" at bounding box center [179, 27] width 173 height 9
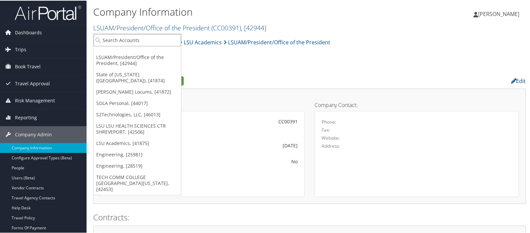
click at [114, 39] on input "search" at bounding box center [138, 39] width 88 height 12
type input "state of l"
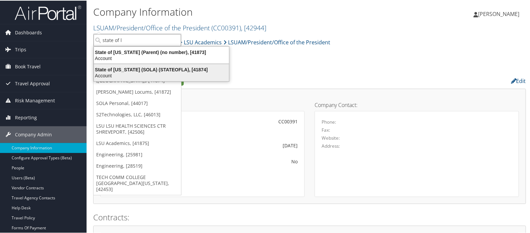
click at [112, 68] on div "State of Louisiana (SOLA) (STATEOFLA), [41874]" at bounding box center [161, 69] width 143 height 6
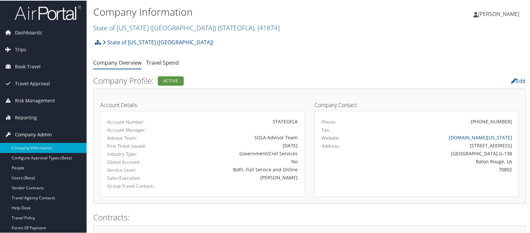
click at [36, 136] on span "Company Admin" at bounding box center [33, 133] width 37 height 17
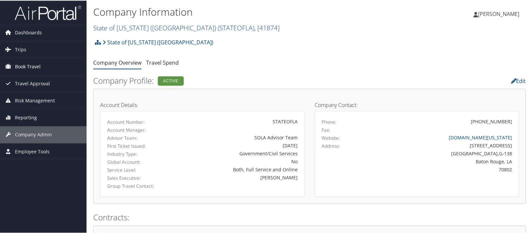
click at [24, 66] on span "Book Travel" at bounding box center [28, 66] width 26 height 17
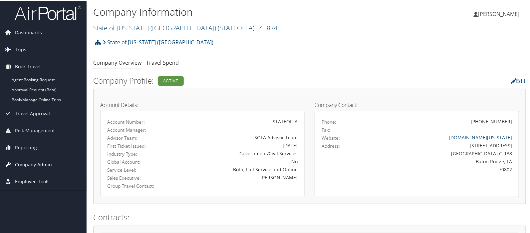
click at [27, 163] on span "Company Admin" at bounding box center [33, 163] width 37 height 17
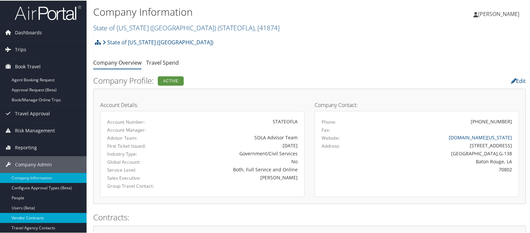
click at [29, 214] on link "Vendor Contracts" at bounding box center [43, 217] width 87 height 10
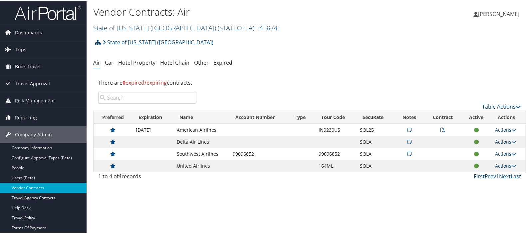
click at [496, 141] on link "Actions" at bounding box center [505, 141] width 21 height 6
click at [484, 173] on link "Edit Contract" at bounding box center [490, 173] width 44 height 11
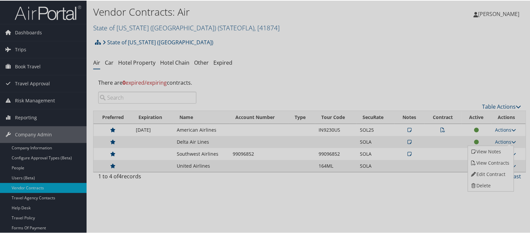
select select "[object Object]"
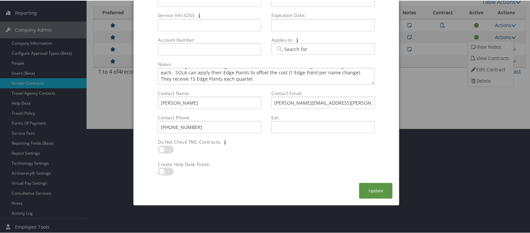
scroll to position [106, 0]
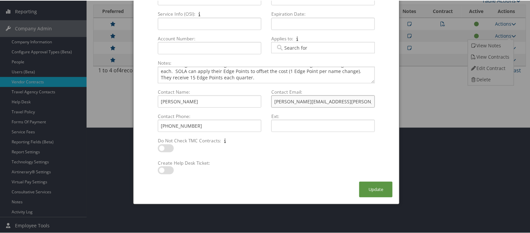
drag, startPoint x: 273, startPoint y: 101, endPoint x: 343, endPoint y: 100, distance: 70.2
click at [343, 100] on input "renee.walton-smith@delta.com" at bounding box center [323, 101] width 104 height 12
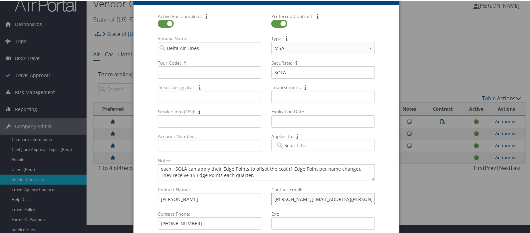
scroll to position [0, 0]
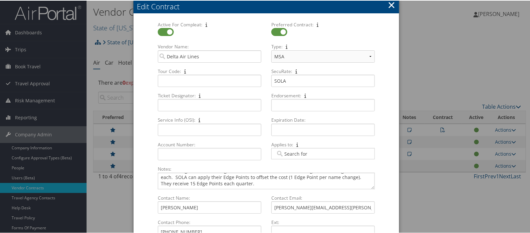
click at [389, 5] on button "×" at bounding box center [392, 4] width 8 height 13
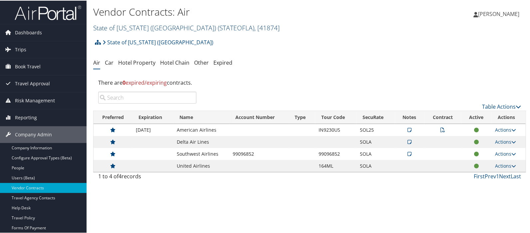
click at [105, 27] on link "State of Louisiana (SOLA) ( STATEOFLA ) , [ 41874 ]" at bounding box center [186, 27] width 186 height 9
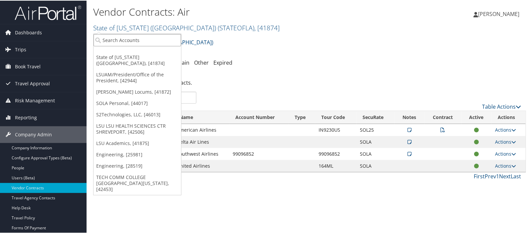
click at [106, 37] on input "search" at bounding box center [138, 39] width 88 height 12
type input "lsu"
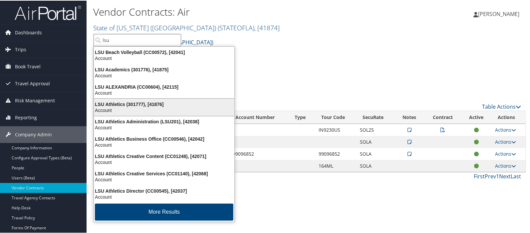
click at [118, 101] on div "LSU Athletics (301777), [41876]" at bounding box center [164, 104] width 148 height 6
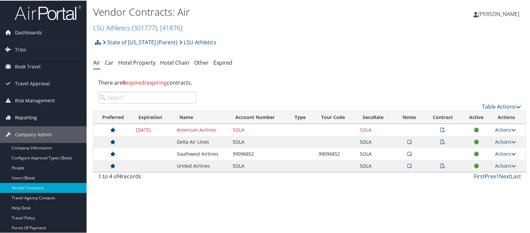
click at [36, 117] on span "Reporting" at bounding box center [26, 117] width 22 height 17
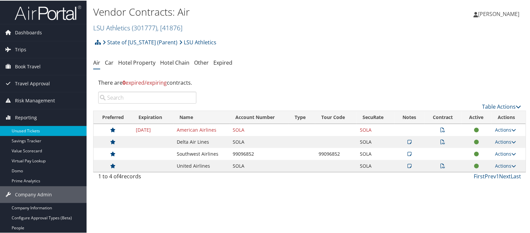
click at [35, 129] on link "Unused Tickets" at bounding box center [43, 130] width 87 height 10
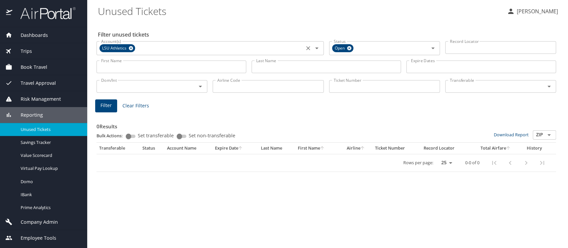
click at [132, 50] on icon at bounding box center [130, 48] width 5 height 7
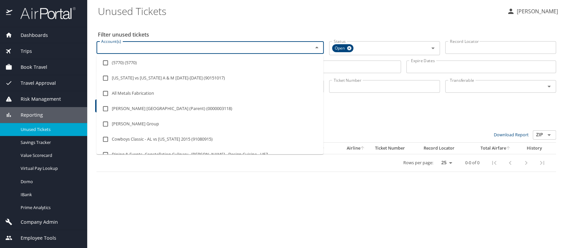
click at [130, 47] on input "Account(s)" at bounding box center [201, 47] width 204 height 9
type input "cc00573"
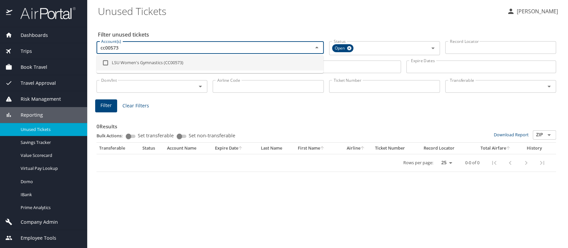
click at [105, 63] on input "checkbox" at bounding box center [105, 63] width 13 height 13
checkbox input "true"
type input "cc00573"
click at [107, 109] on span "Filter" at bounding box center [106, 106] width 11 height 8
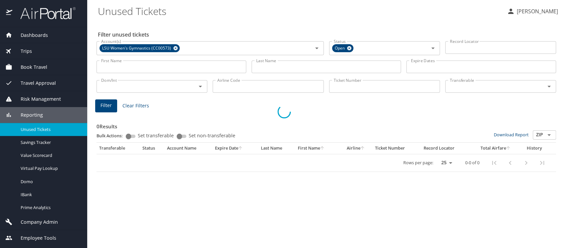
click at [185, 109] on div at bounding box center [284, 111] width 568 height 273
click at [175, 108] on div "Filter Clear Filters" at bounding box center [326, 106] width 462 height 13
click at [176, 50] on icon at bounding box center [175, 48] width 4 height 4
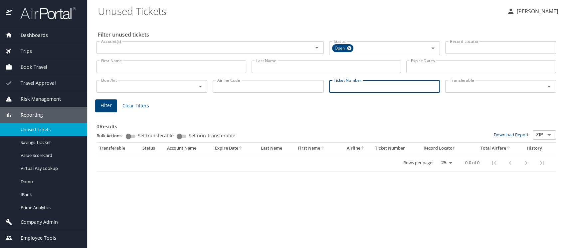
click at [338, 84] on input "Ticket Number" at bounding box center [384, 86] width 111 height 13
paste input "0068998509488"
type input "0068998509488"
click at [109, 107] on span "Filter" at bounding box center [106, 105] width 11 height 8
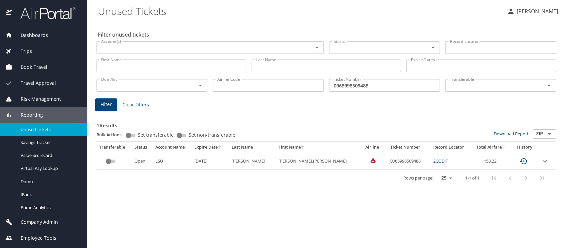
click at [167, 163] on td "LSU" at bounding box center [172, 161] width 39 height 16
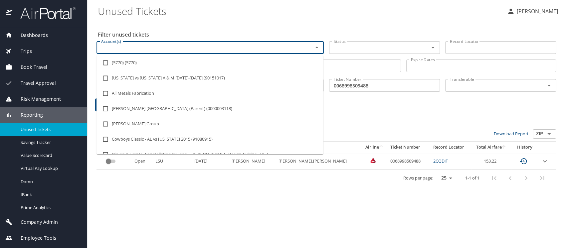
click at [130, 49] on input "Account(s)" at bounding box center [201, 47] width 204 height 9
type input "lsu"
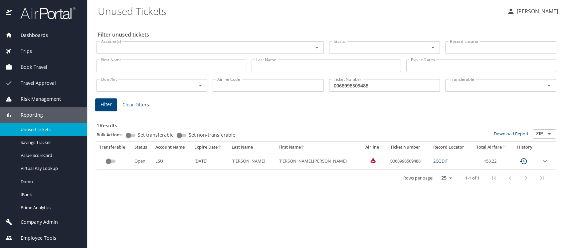
click at [196, 18] on Tickets "Unused Tickets" at bounding box center [300, 11] width 404 height 21
click at [433, 162] on link "2CQDJF" at bounding box center [440, 161] width 15 height 6
